Goal: Task Accomplishment & Management: Manage account settings

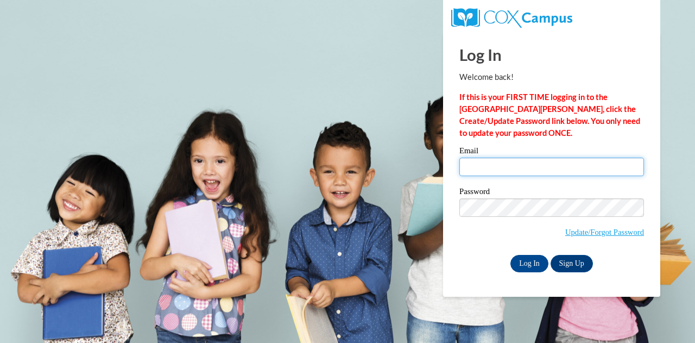
drag, startPoint x: 0, startPoint y: 0, endPoint x: 552, endPoint y: 157, distance: 574.0
click at [552, 157] on input "Email" at bounding box center [551, 166] width 185 height 18
type input "[EMAIL_ADDRESS][PERSON_NAME][DOMAIN_NAME]"
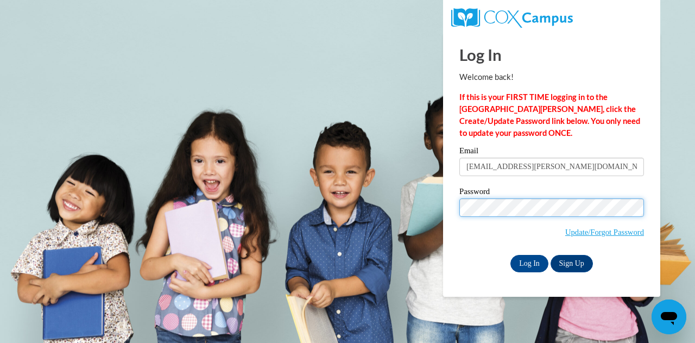
click at [510, 255] on input "Log In" at bounding box center [529, 263] width 38 height 17
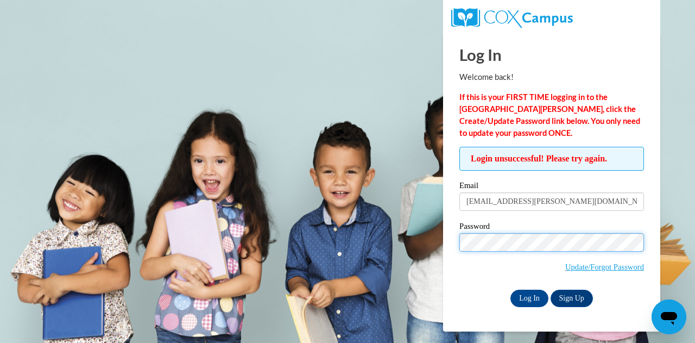
click at [510, 289] on input "Log In" at bounding box center [529, 297] width 38 height 17
